Goal: Answer question/provide support: Share knowledge or assist other users

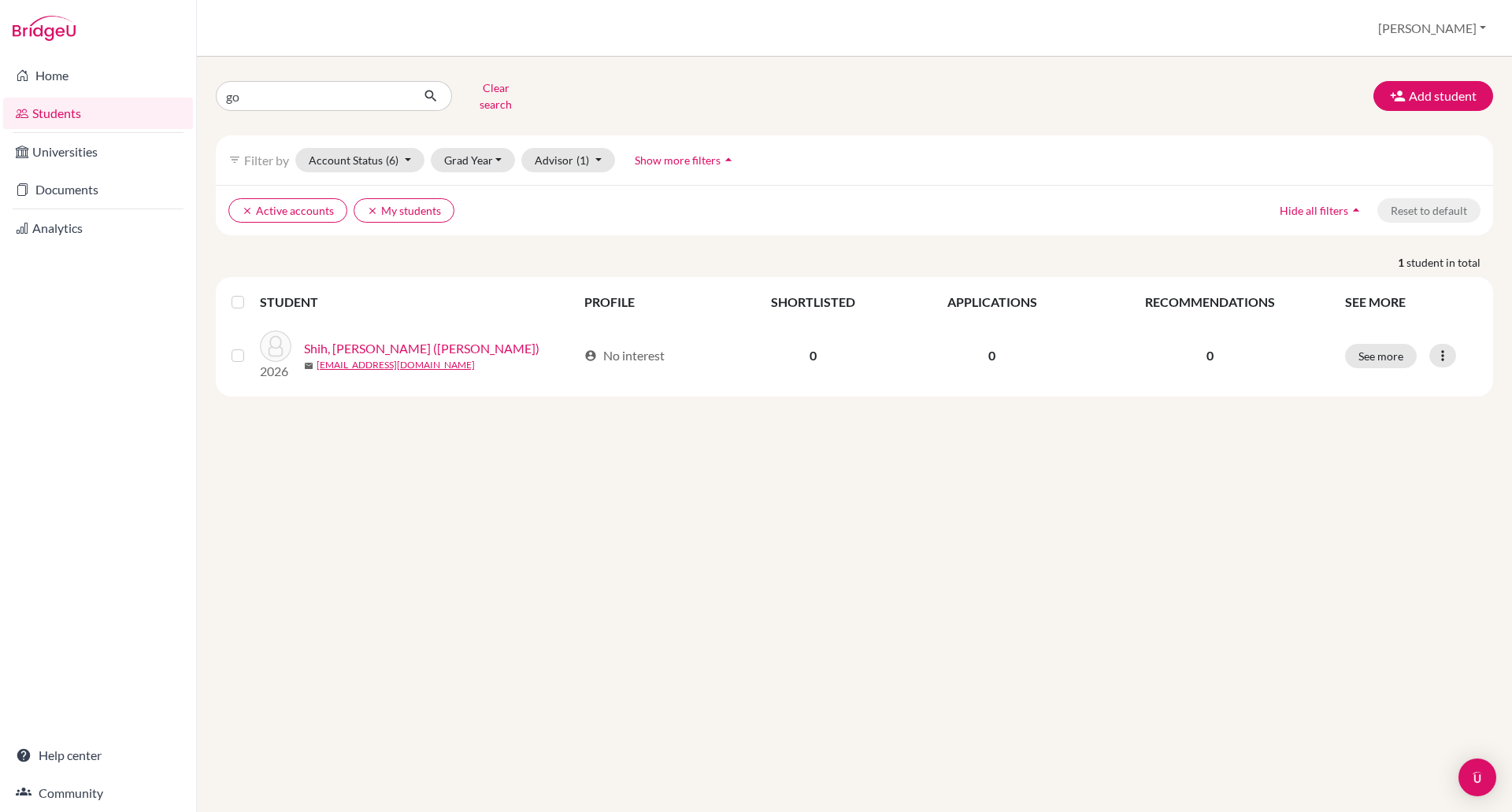
type input "g"
type input "[PERSON_NAME]"
click button "submit" at bounding box center [430, 95] width 41 height 30
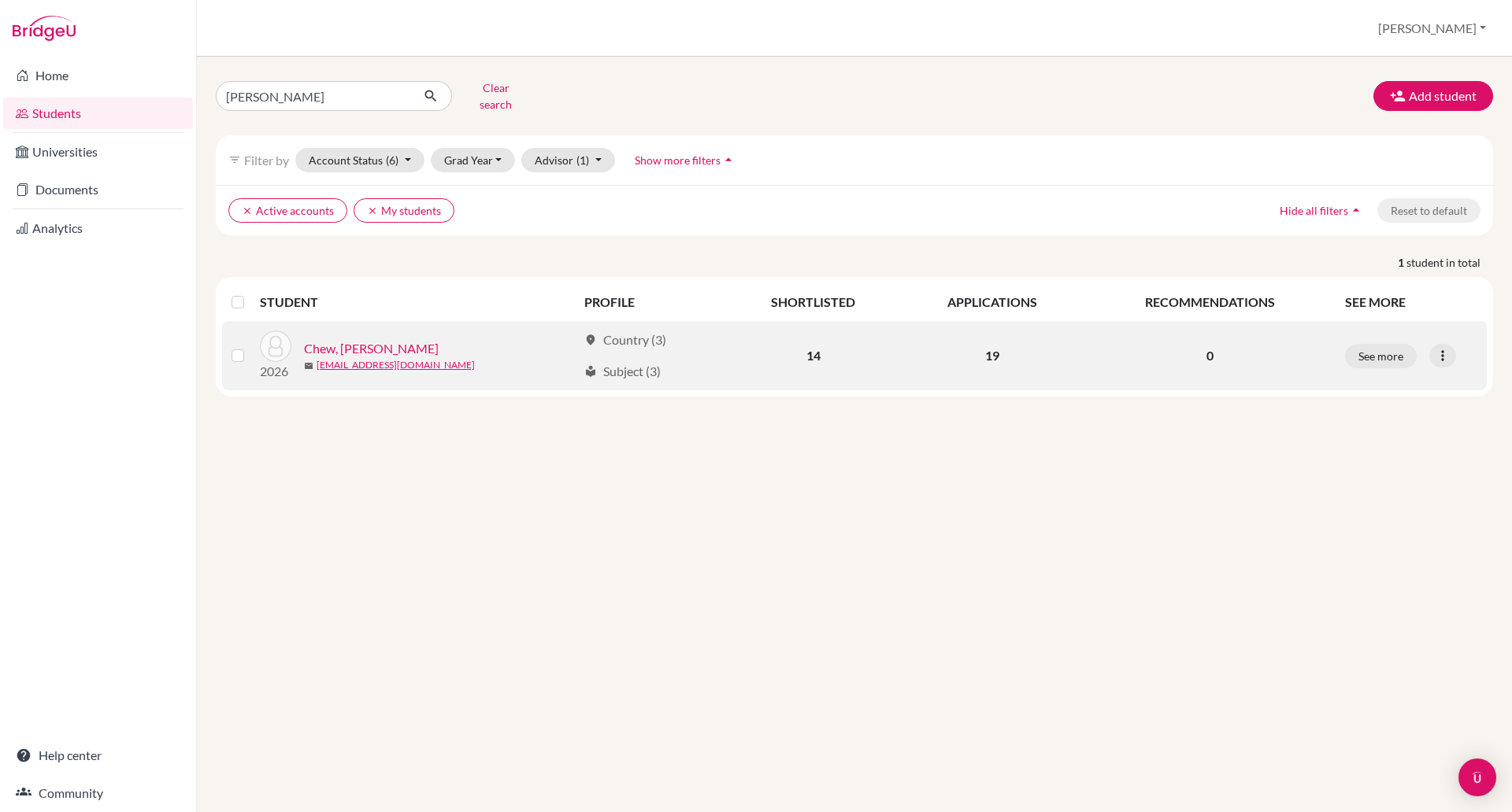
click at [352, 339] on link "Chew, [PERSON_NAME]" at bounding box center [371, 349] width 135 height 19
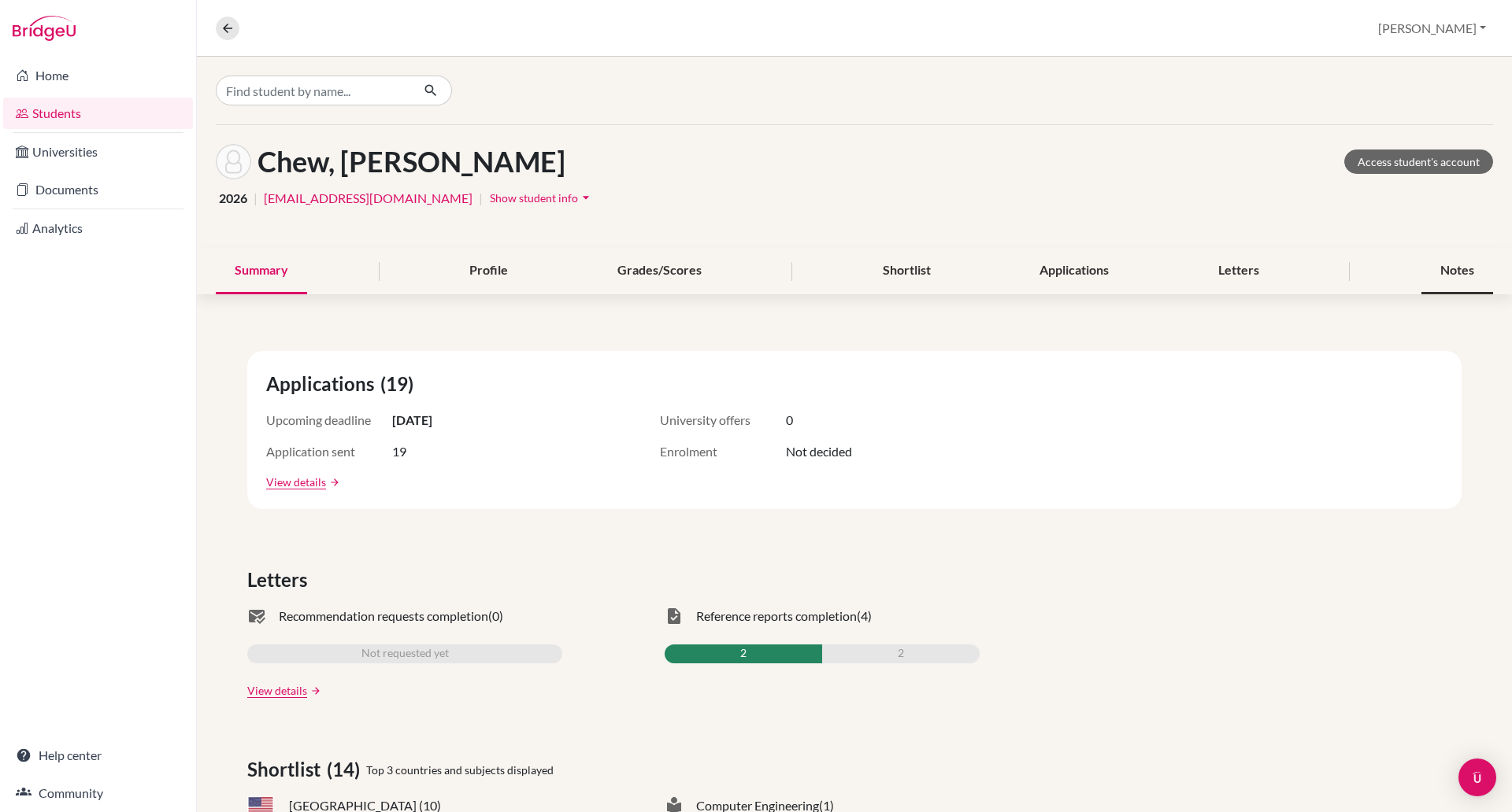
click at [1430, 271] on div "Notes" at bounding box center [1457, 271] width 71 height 46
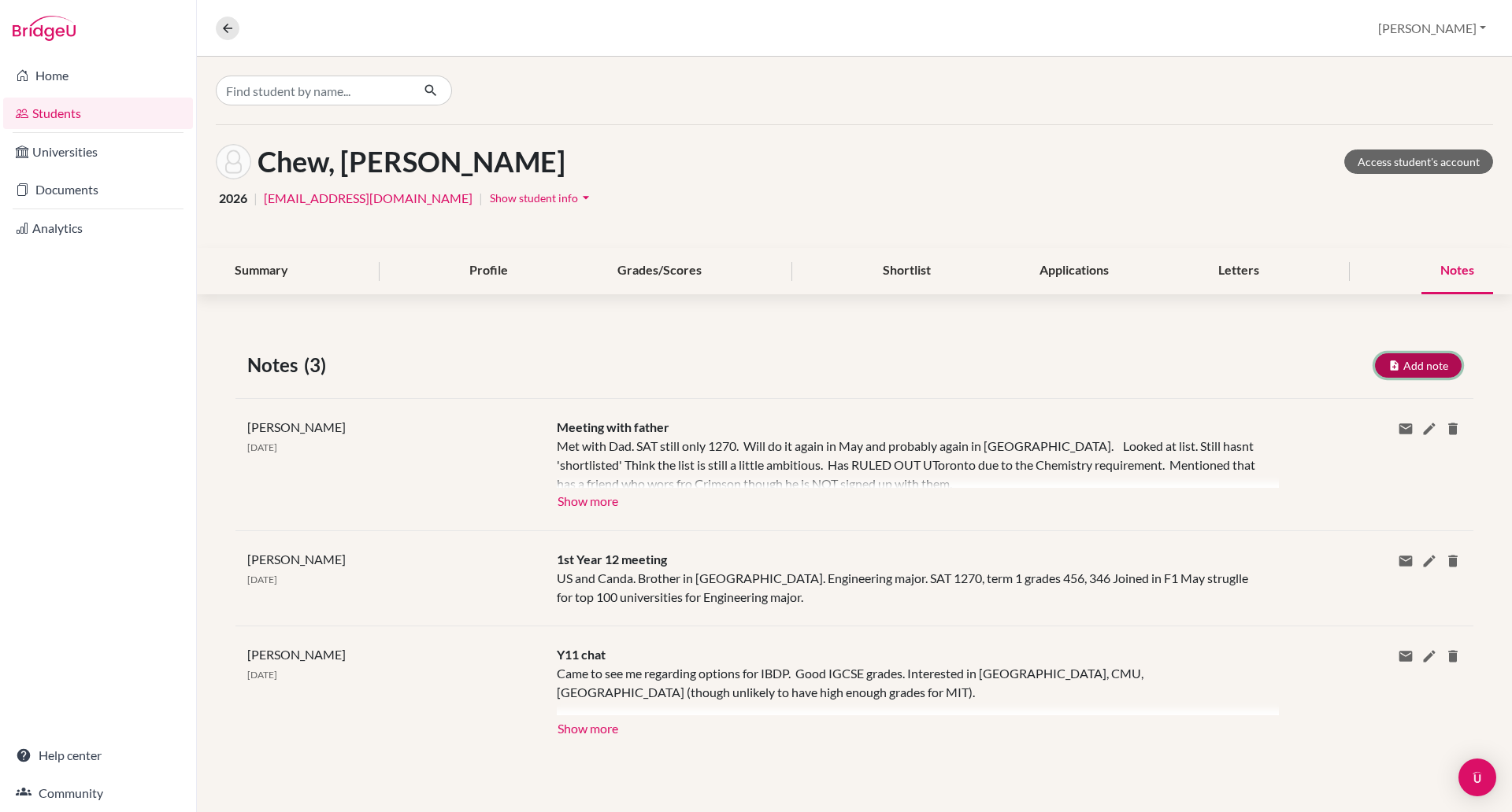
click at [1430, 367] on button "Add note" at bounding box center [1418, 365] width 87 height 24
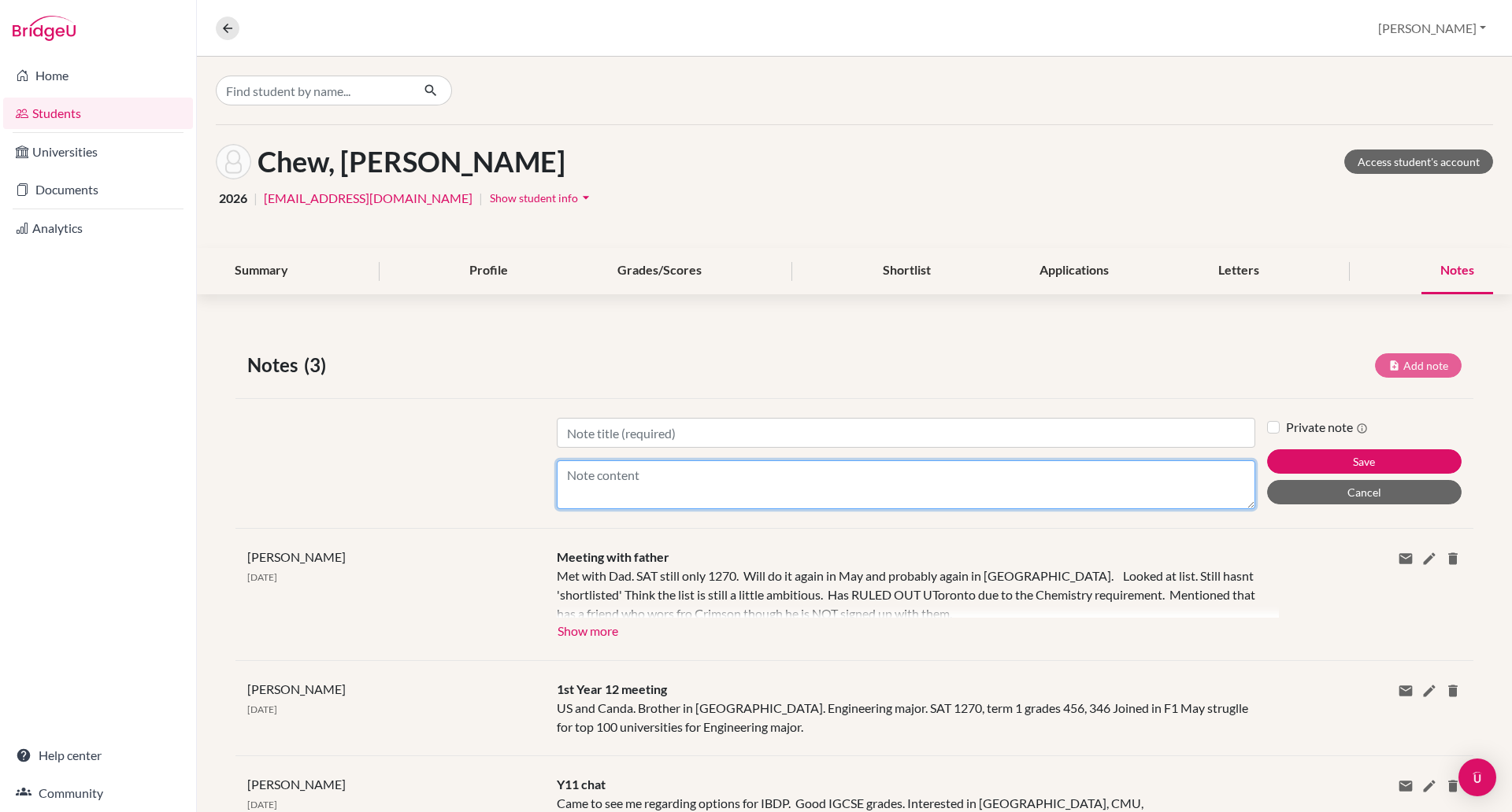
click at [612, 474] on textarea "Content" at bounding box center [906, 484] width 699 height 49
type textarea "1460 [DATE] now 790 in Math - Will do another in September"
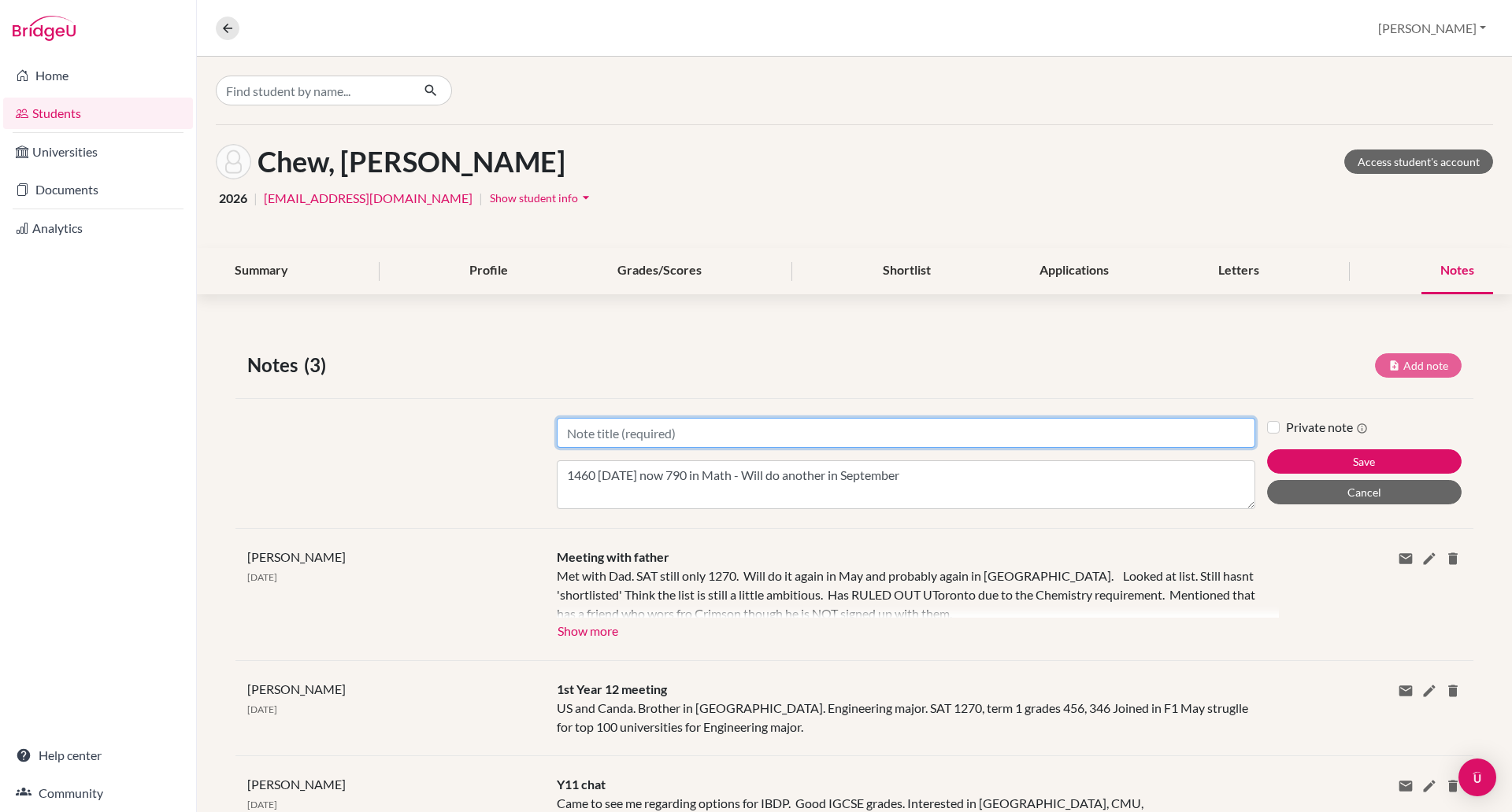
click at [576, 424] on input "Title" at bounding box center [906, 432] width 699 height 30
type input "Firt Y13 meeting"
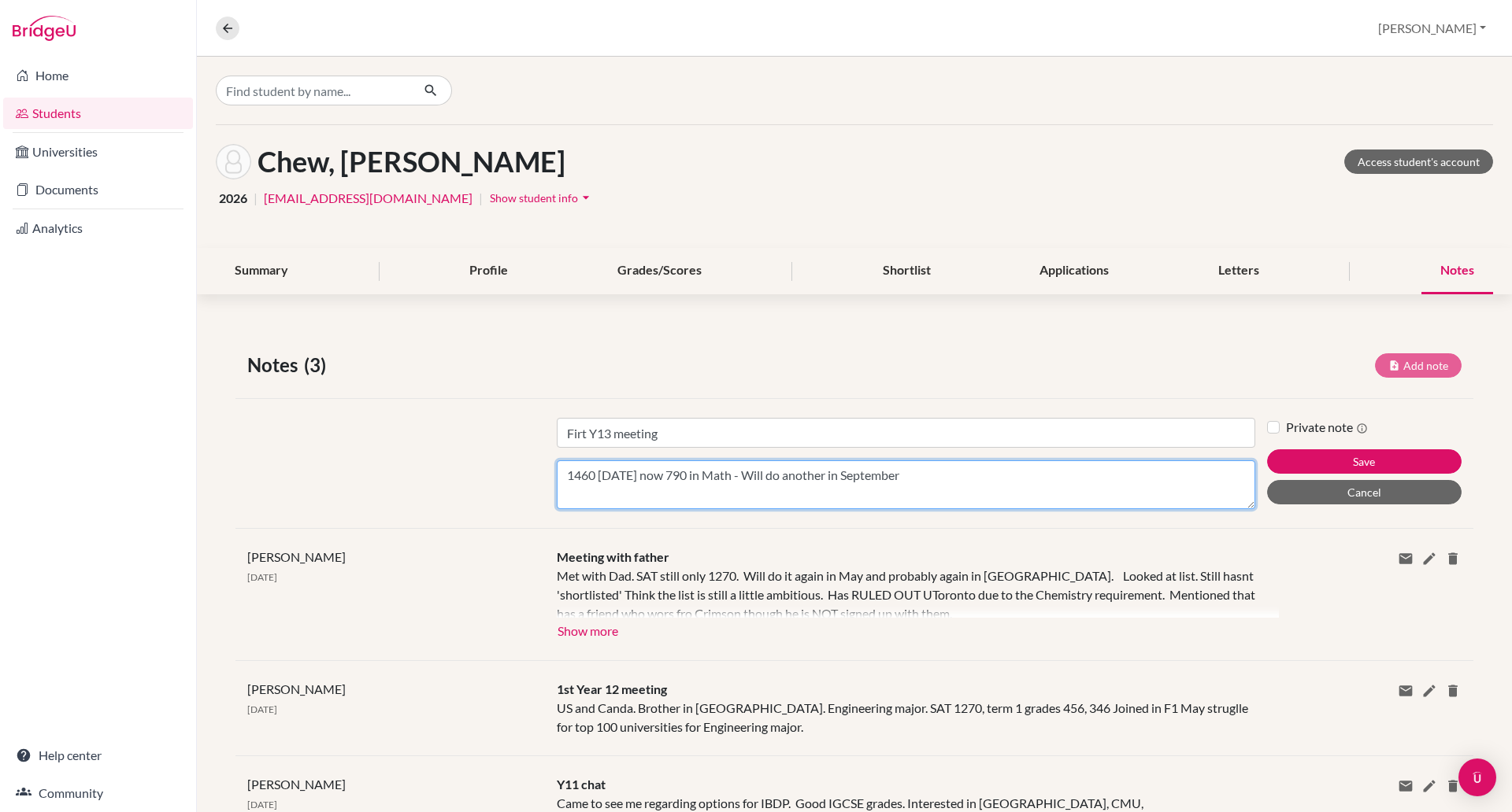
click at [1017, 482] on textarea "1460 [DATE] now 790 in Math - Will do another in September" at bounding box center [906, 484] width 699 height 49
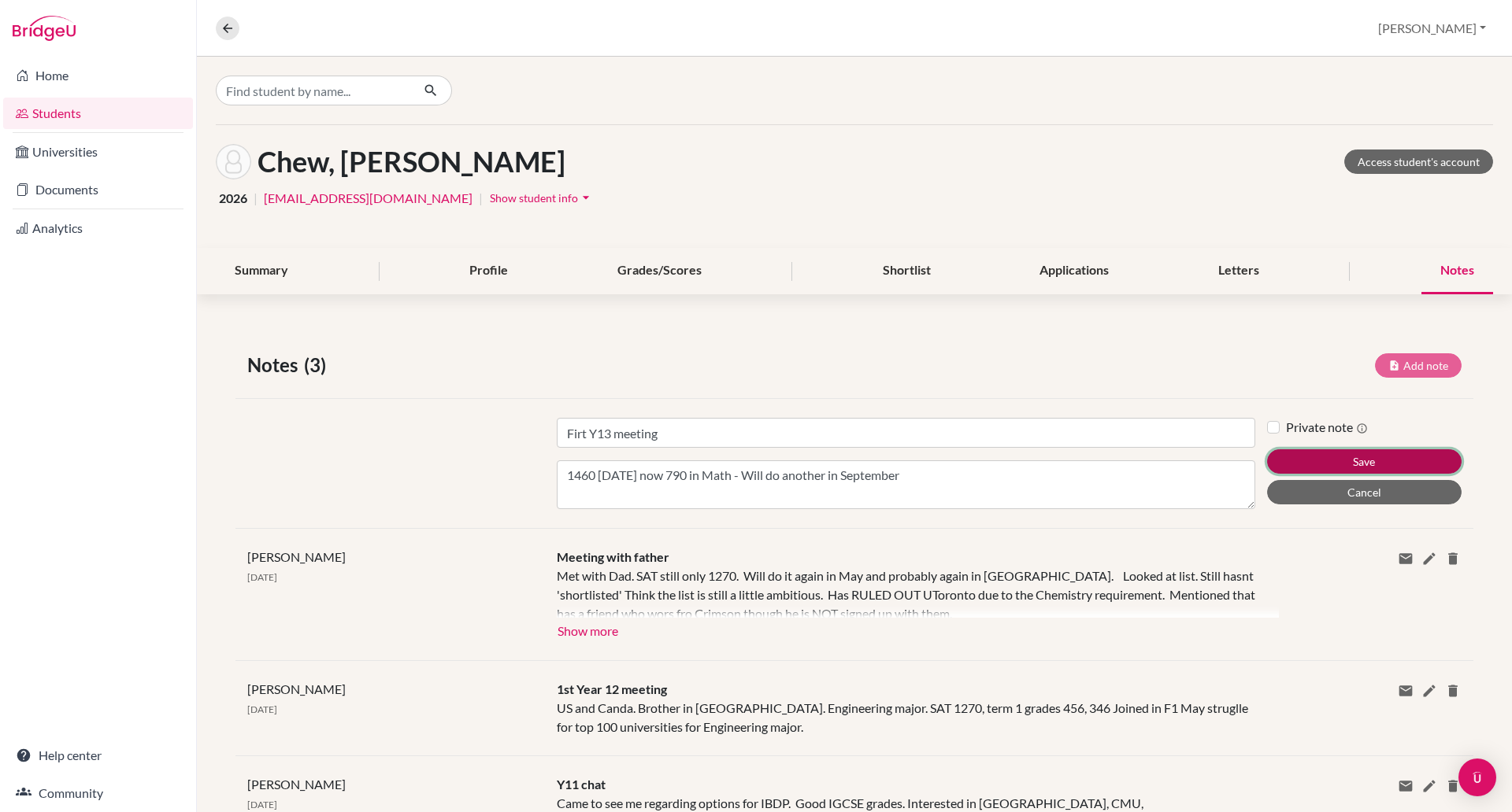
click at [1353, 460] on button "Save" at bounding box center [1364, 461] width 195 height 24
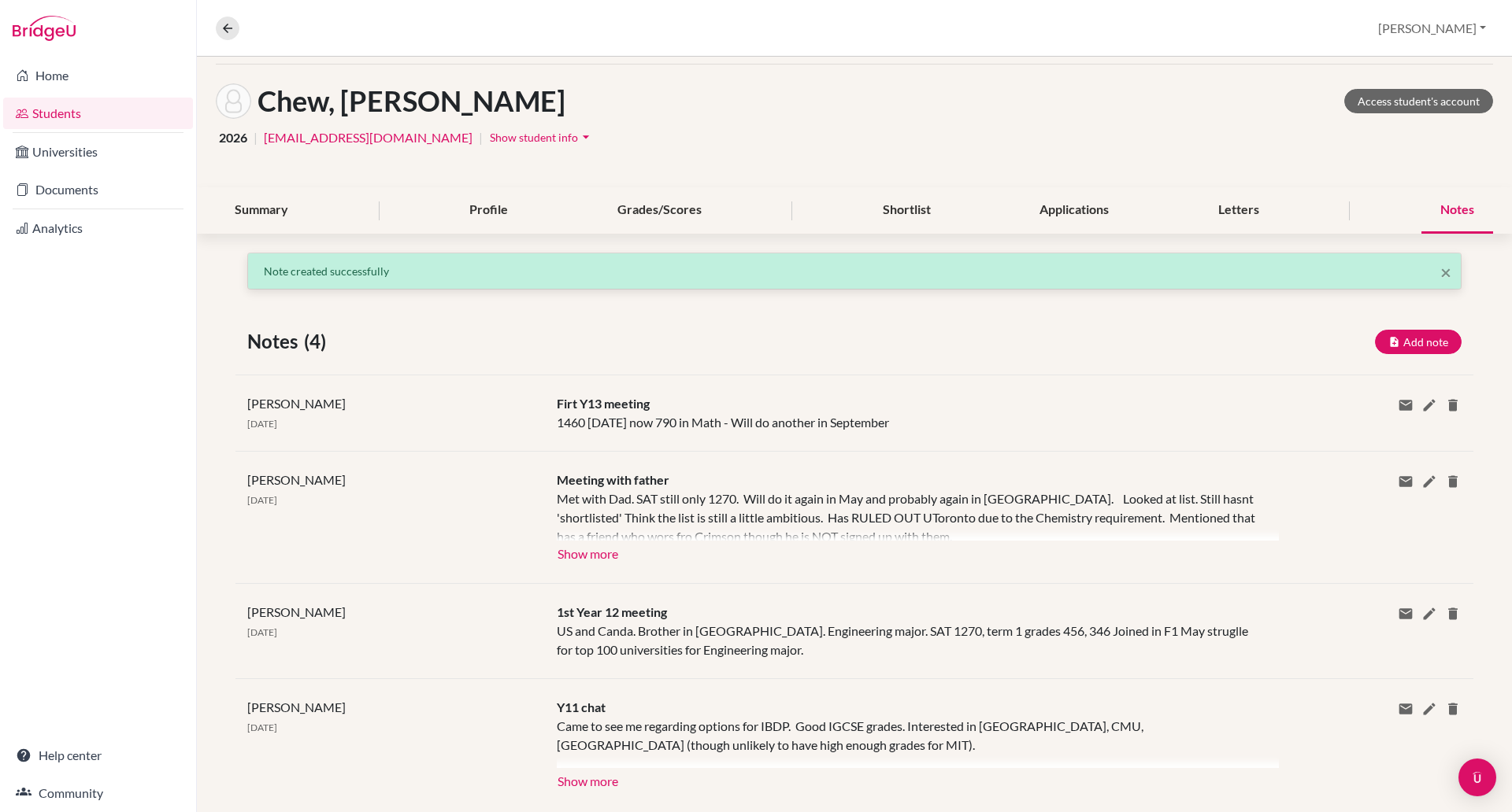
scroll to position [66, 0]
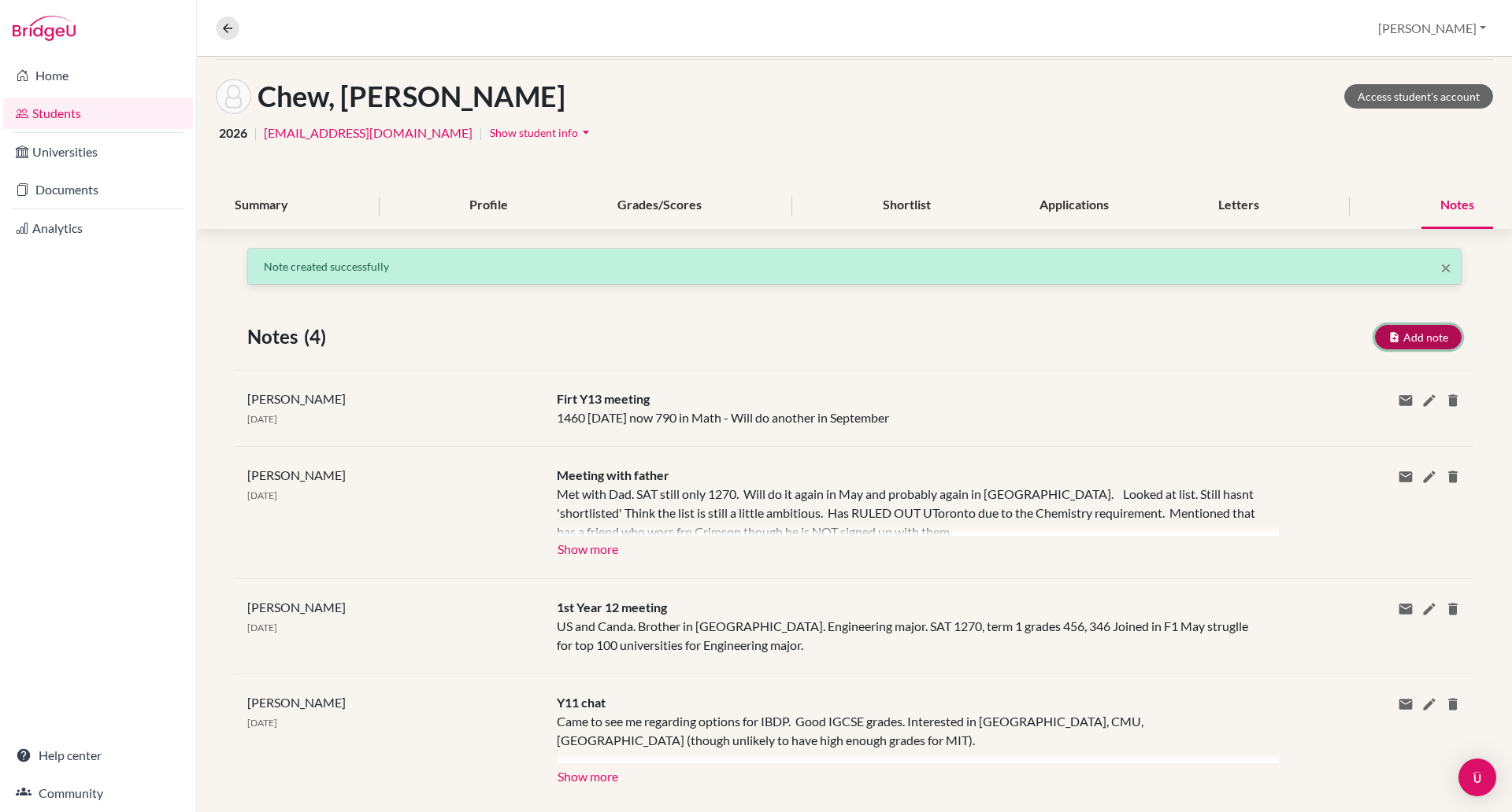
click at [1408, 338] on button "Add note" at bounding box center [1418, 337] width 87 height 24
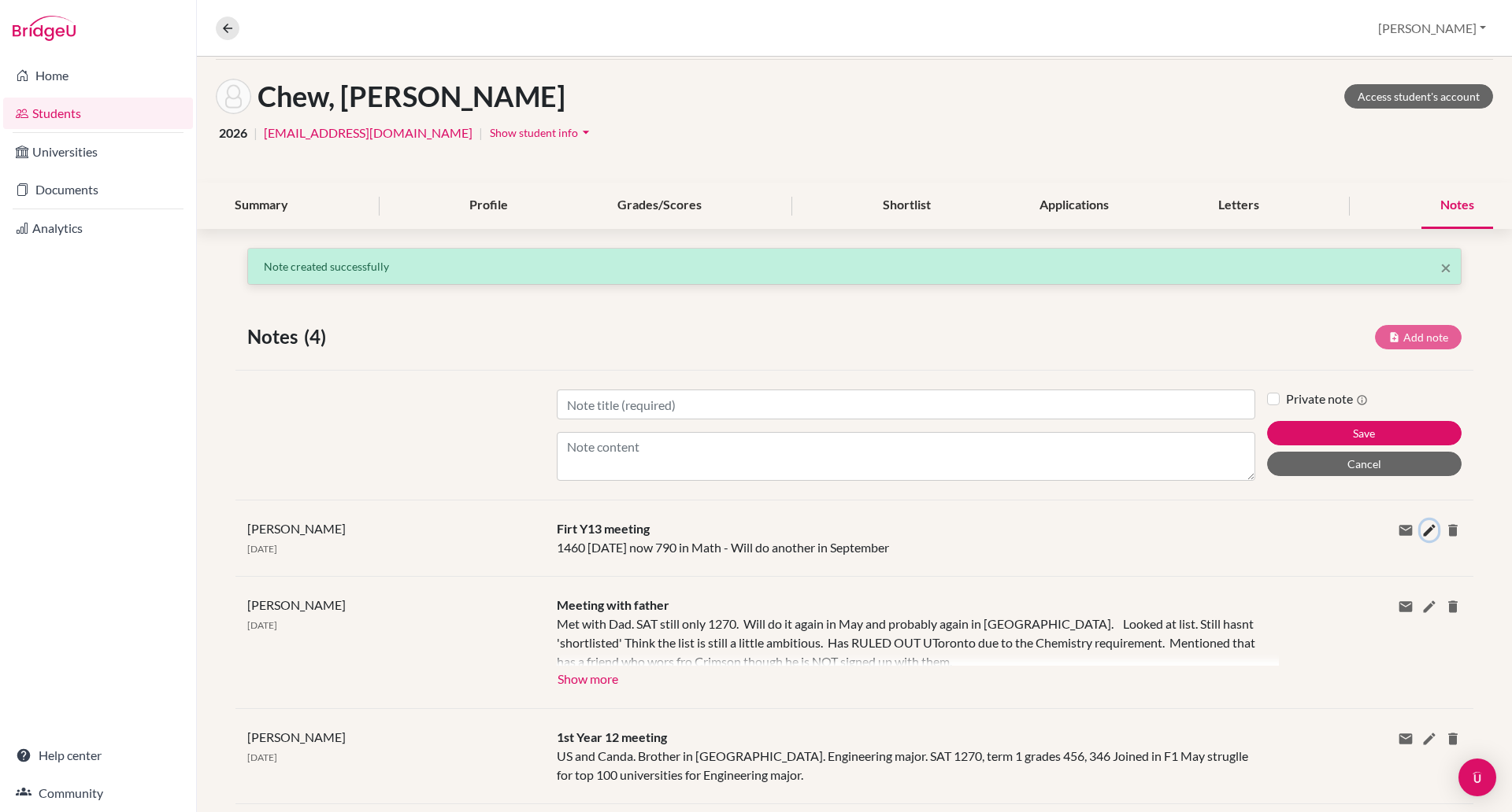
click at [1421, 528] on icon at bounding box center [1429, 530] width 15 height 15
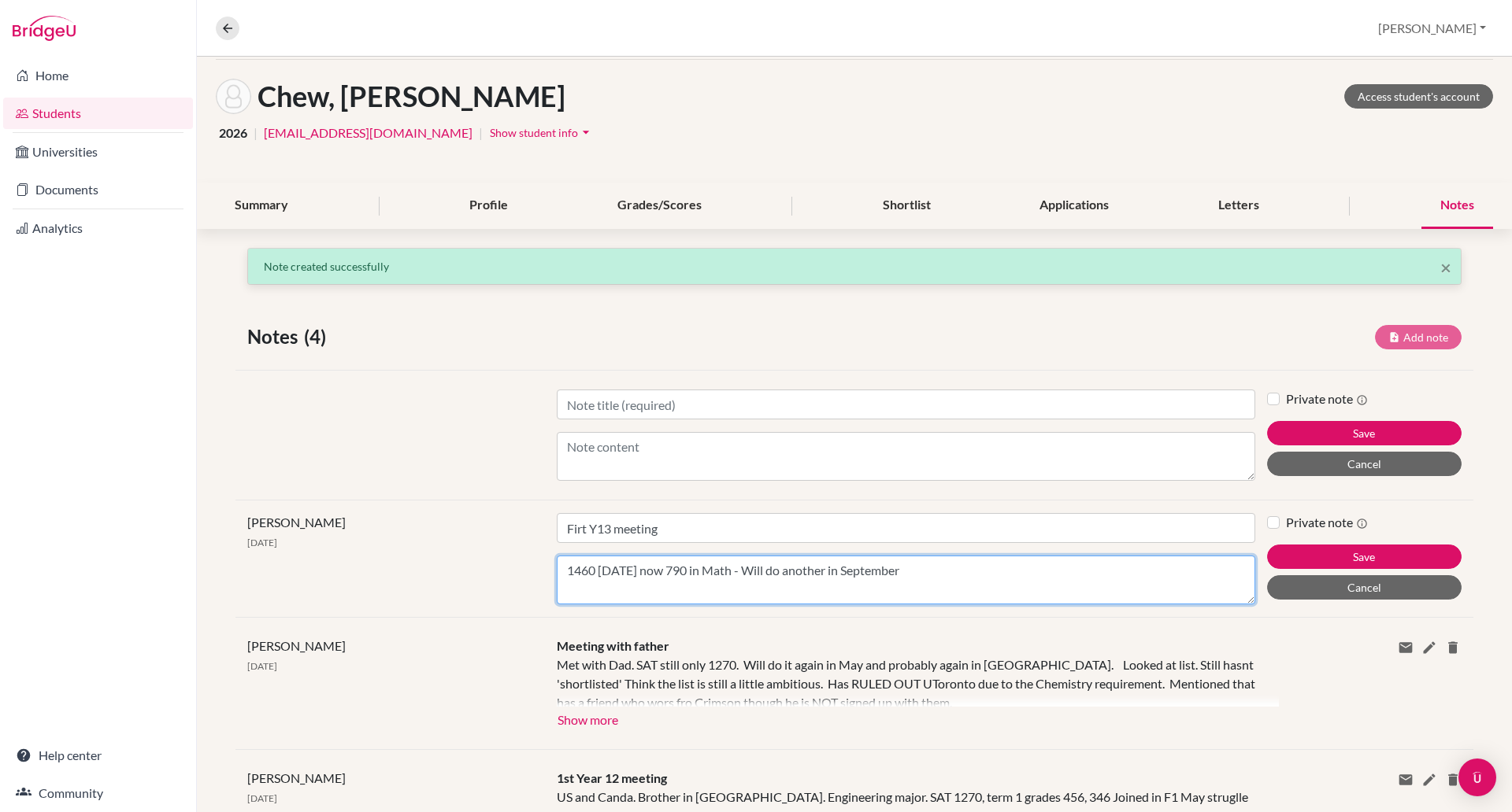
click at [966, 566] on textarea "1460 [DATE] now 790 in Math - Will do another in September" at bounding box center [906, 580] width 699 height 49
type textarea "1460 [DATE] now 790 in Math - Will do another in September Ed - Depend on Septe…"
